Goal: Obtain resource: Obtain resource

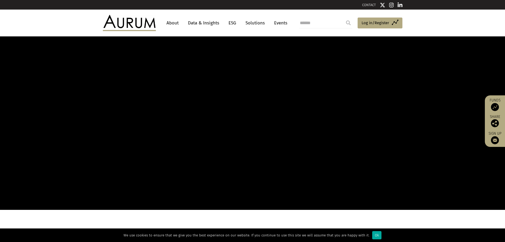
drag, startPoint x: 0, startPoint y: 0, endPoint x: 203, endPoint y: 22, distance: 204.4
click at [203, 22] on link "Data & Insights" at bounding box center [203, 23] width 37 height 10
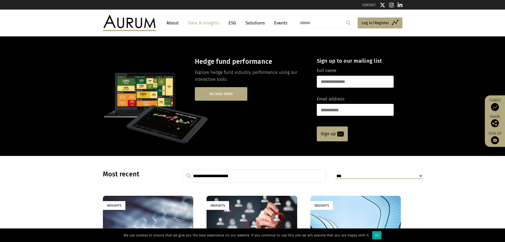
click at [227, 94] on link "Access data" at bounding box center [221, 94] width 53 height 14
